Goal: Information Seeking & Learning: Learn about a topic

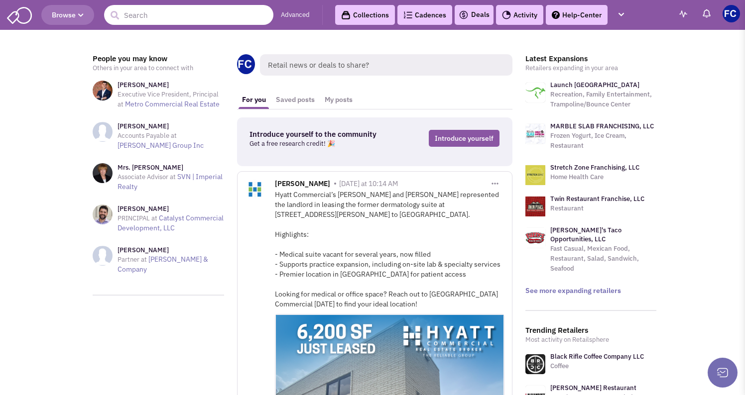
click at [157, 18] on input "text" at bounding box center [188, 15] width 169 height 20
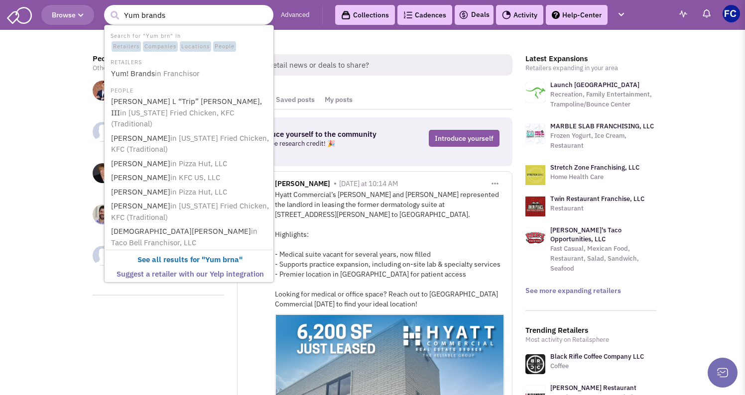
type input "Yum brands"
click at [114, 15] on button "submit" at bounding box center [114, 15] width 15 height 15
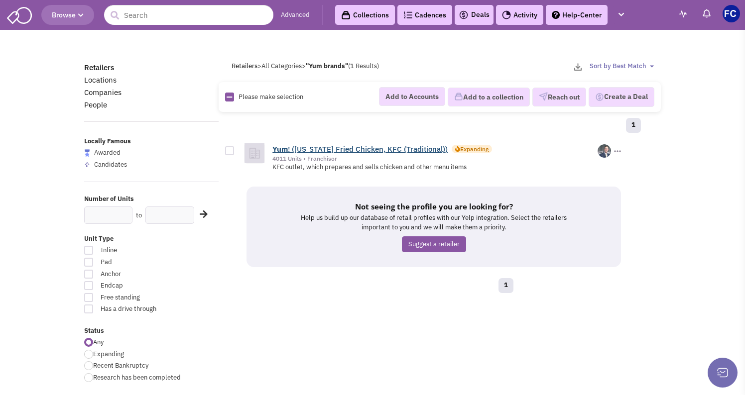
click at [287, 152] on b "Yum" at bounding box center [279, 148] width 15 height 9
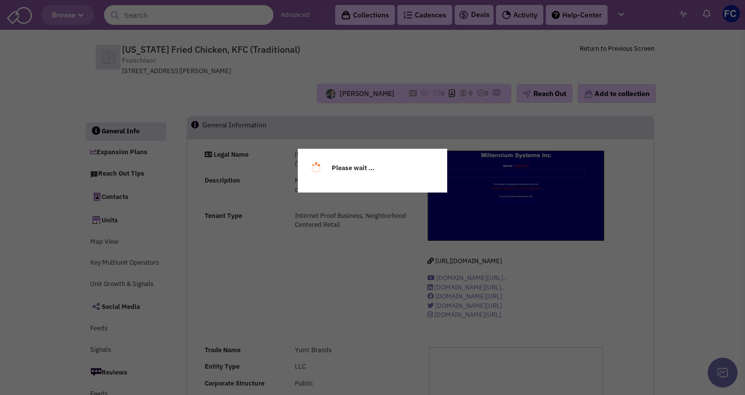
select select
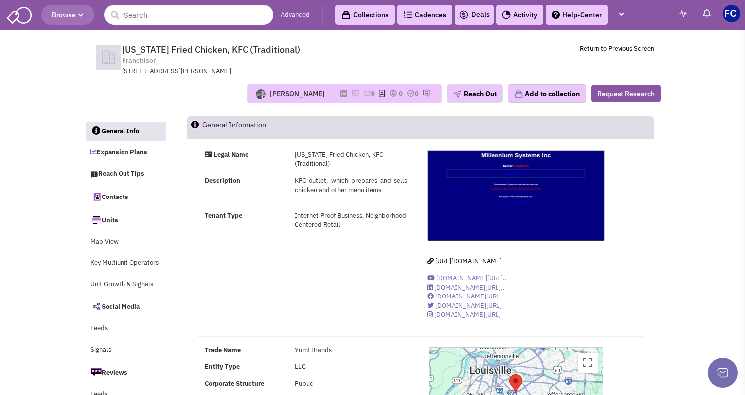
select select
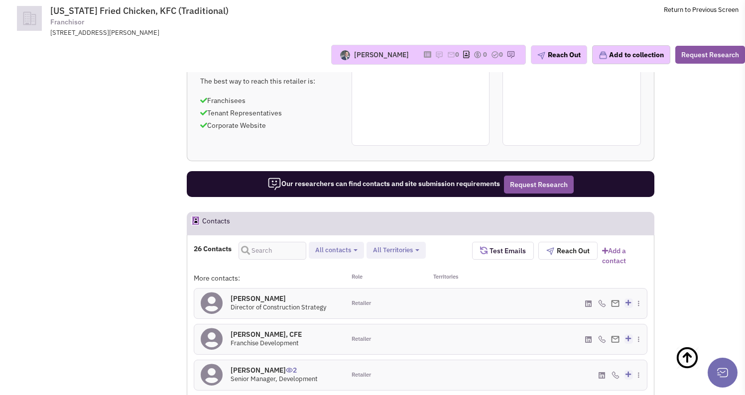
scroll to position [887, 0]
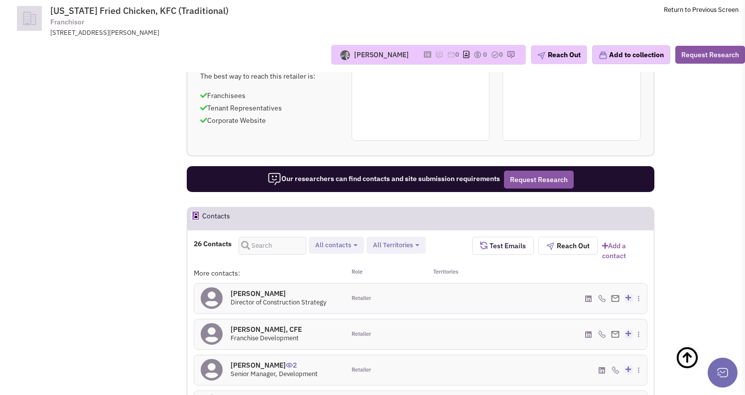
click at [415, 240] on button "All Territories" at bounding box center [396, 245] width 52 height 10
click at [381, 302] on span at bounding box center [381, 305] width 7 height 7
click at [380, 304] on input "Pennsylvania" at bounding box center [380, 304] width 0 height 0
select select "PA"
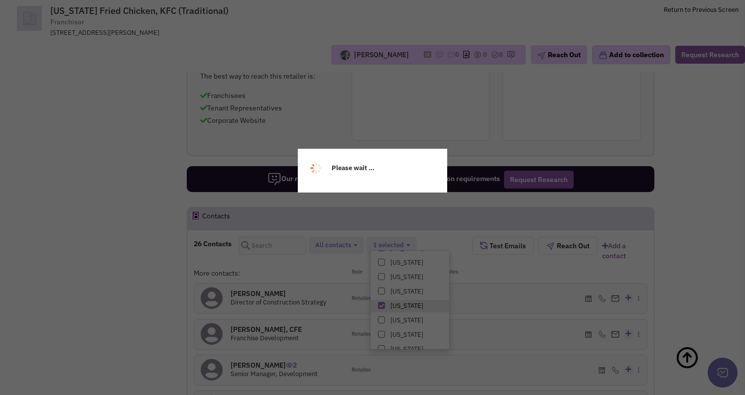
scroll to position [340, 0]
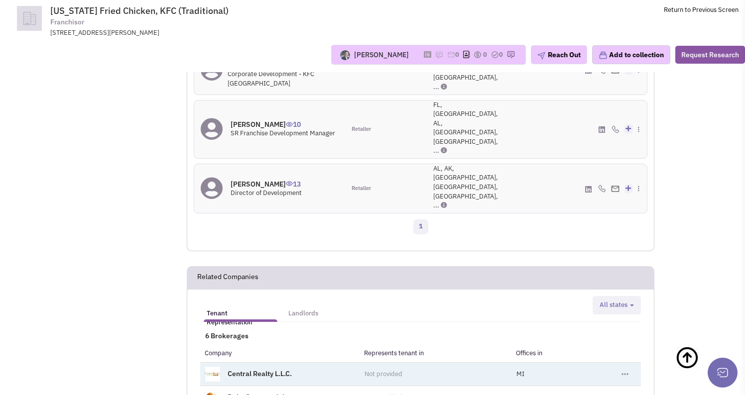
scroll to position [1126, 0]
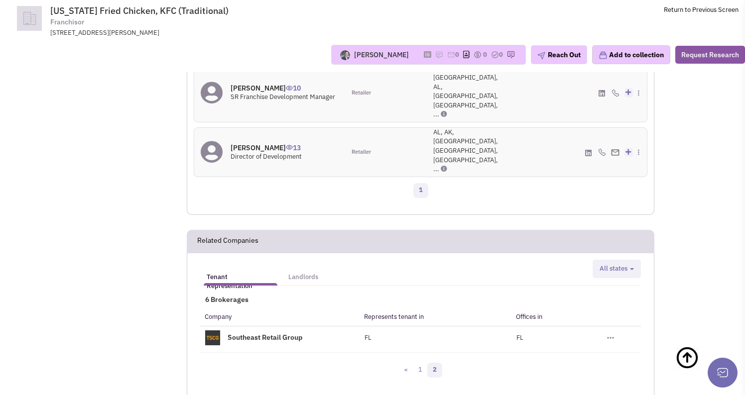
scroll to position [1136, 0]
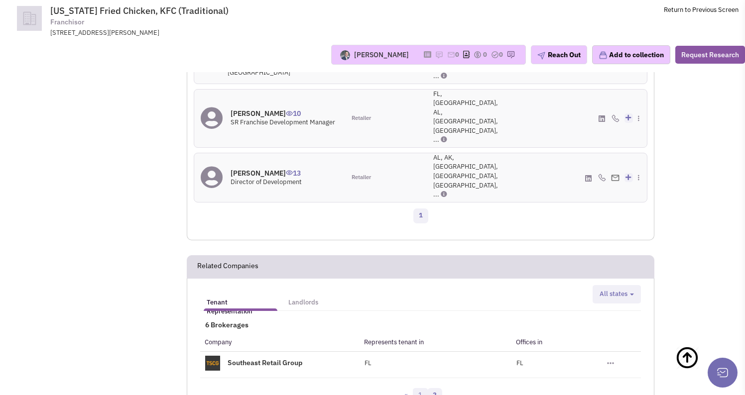
click at [420, 388] on link "1" at bounding box center [420, 395] width 15 height 15
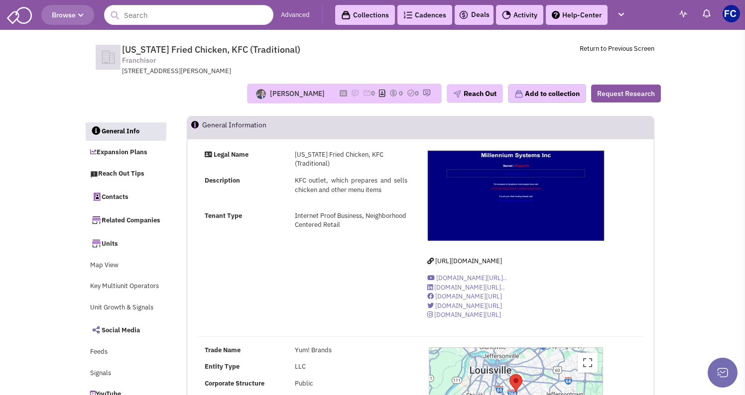
scroll to position [0, 0]
click at [171, 11] on input "text" at bounding box center [188, 15] width 169 height 20
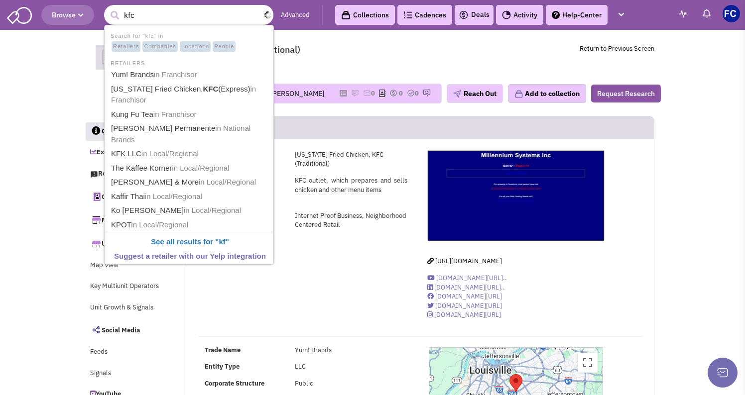
type input "kfc"
click at [114, 15] on button "submit" at bounding box center [114, 15] width 15 height 15
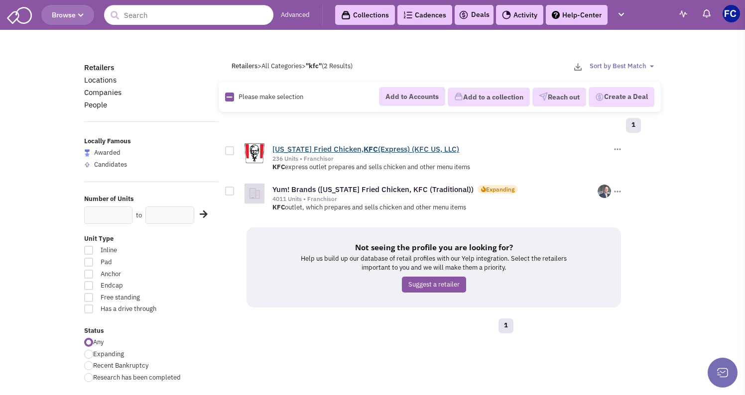
click at [363, 146] on b "KFC" at bounding box center [370, 148] width 14 height 9
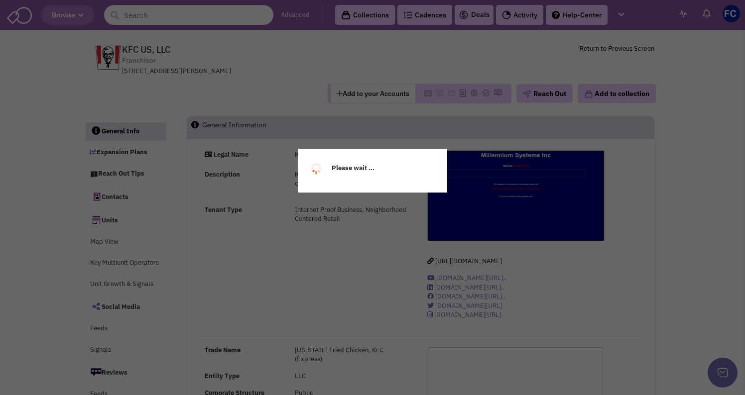
select select
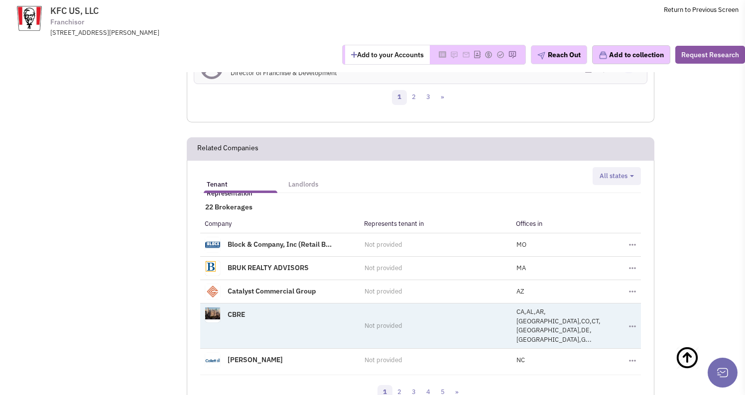
scroll to position [1157, 0]
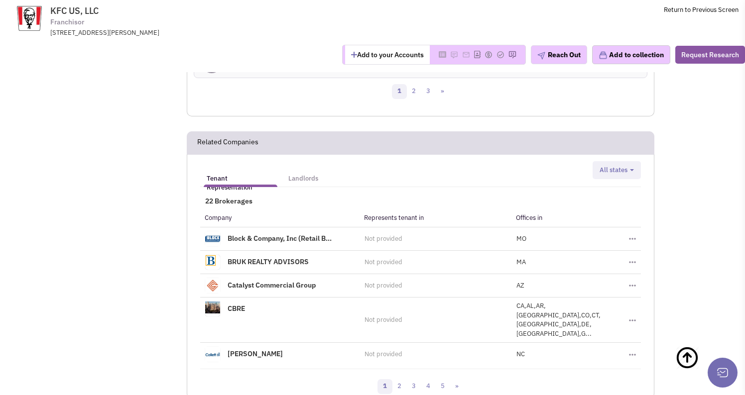
click at [619, 166] on span "All states" at bounding box center [613, 170] width 28 height 8
click at [609, 263] on input "Pennsylvania" at bounding box center [610, 266] width 6 height 6
checkbox input "true"
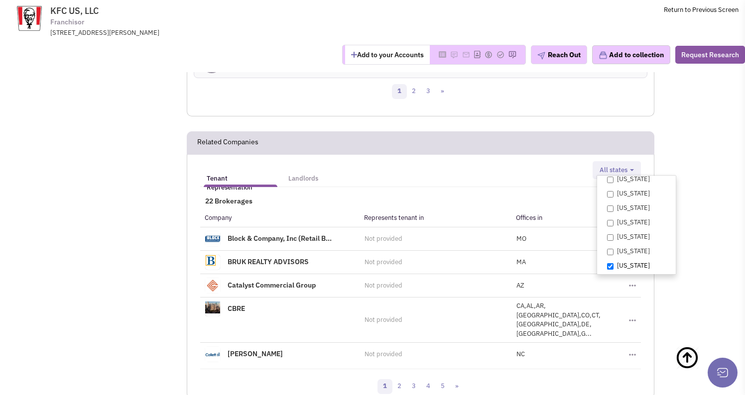
select select "PA"
